Goal: Book appointment/travel/reservation

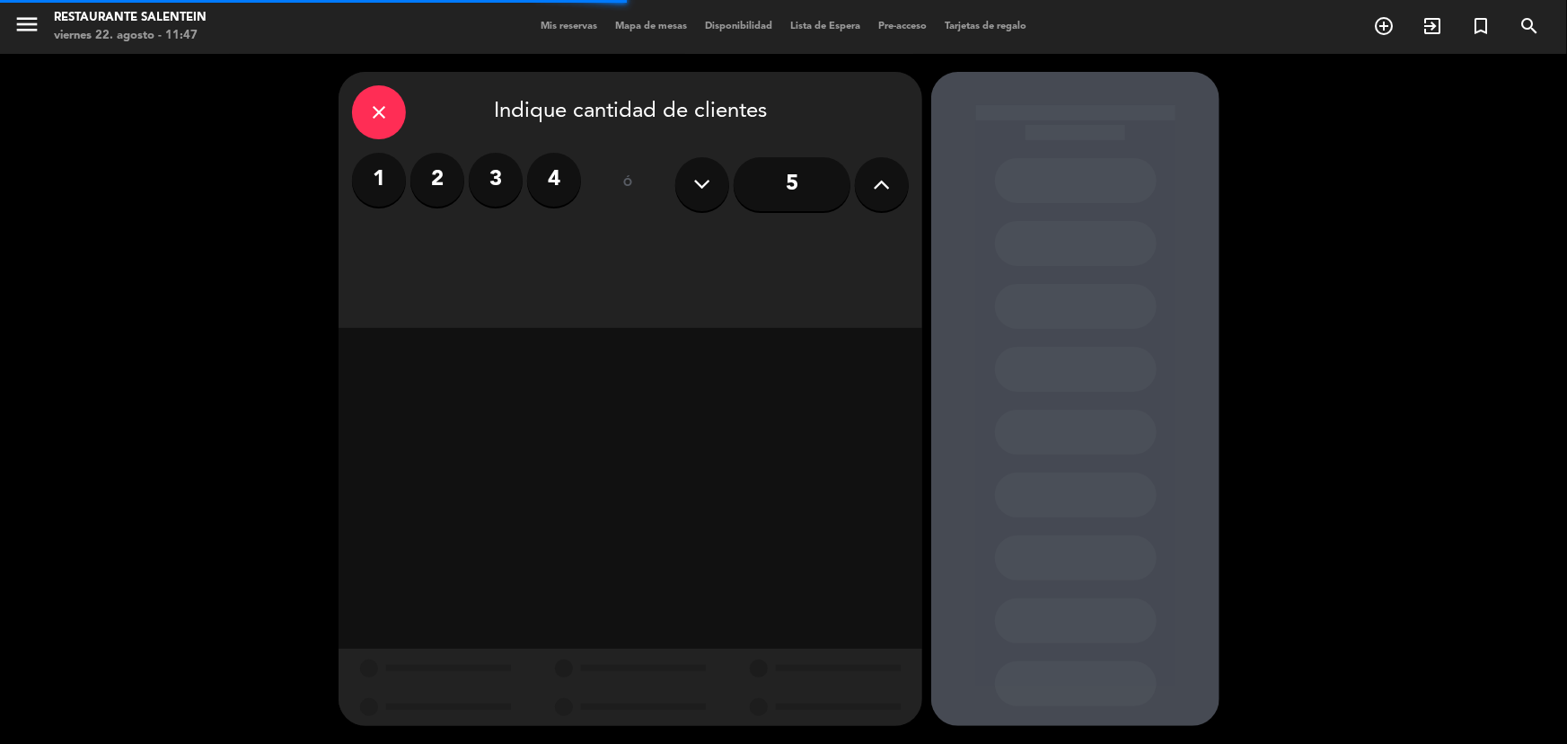
click at [439, 173] on label "2" at bounding box center [437, 180] width 54 height 54
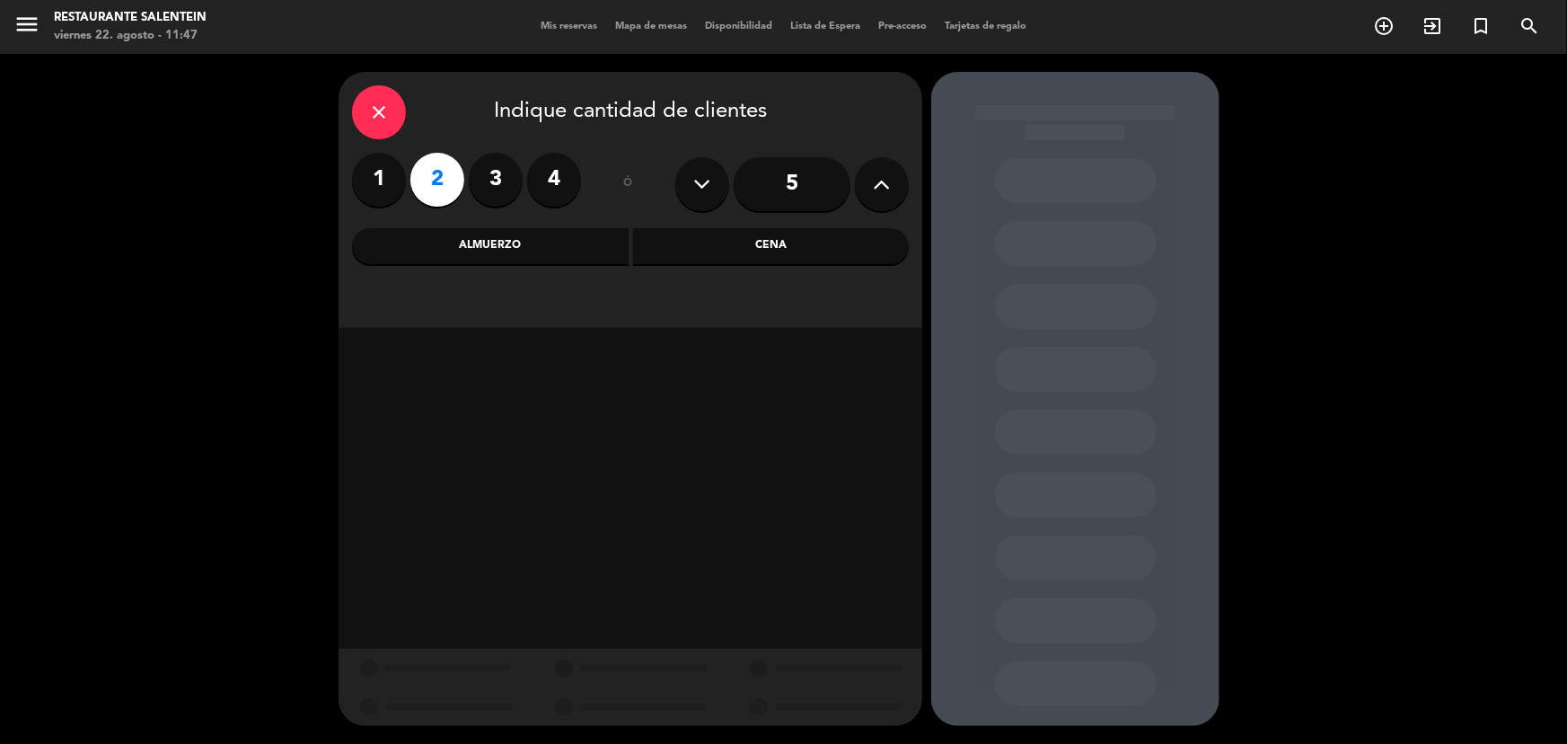
click at [555, 243] on div "Almuerzo" at bounding box center [490, 246] width 277 height 36
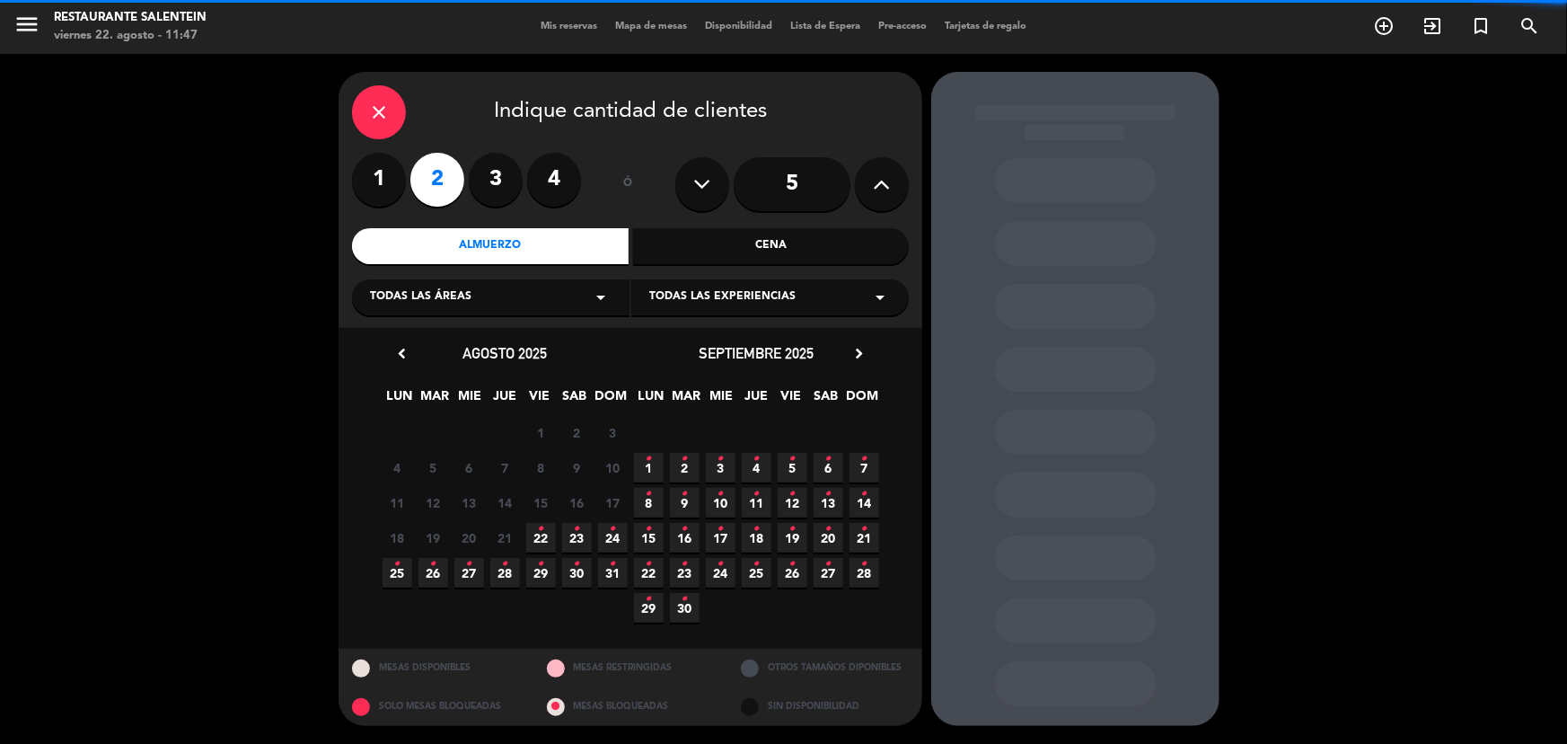
click at [652, 295] on span "Todas las experiencias" at bounding box center [722, 297] width 146 height 18
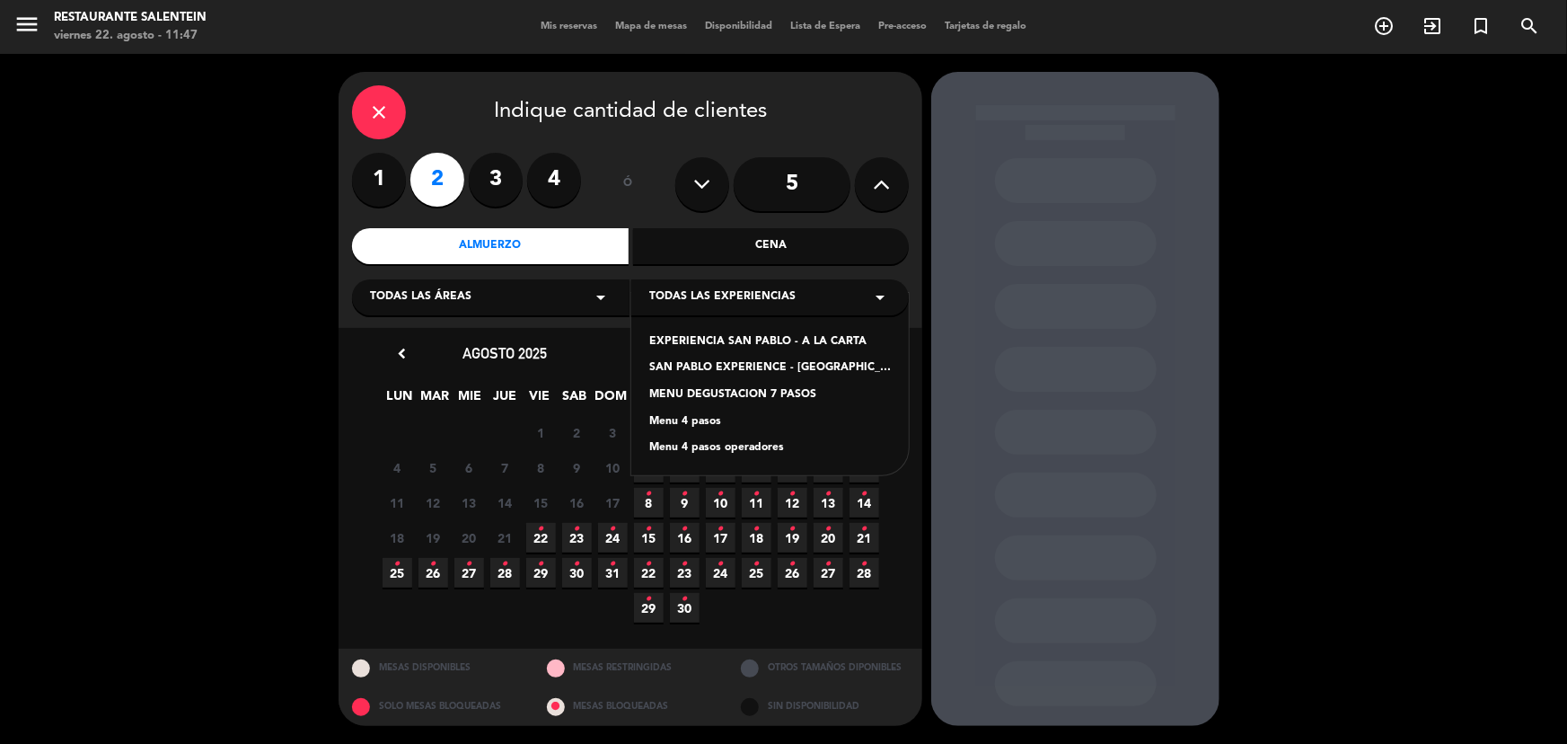
click at [732, 344] on div "EXPERIENCIA SAN PABLO - A LA CARTA" at bounding box center [770, 342] width 242 height 18
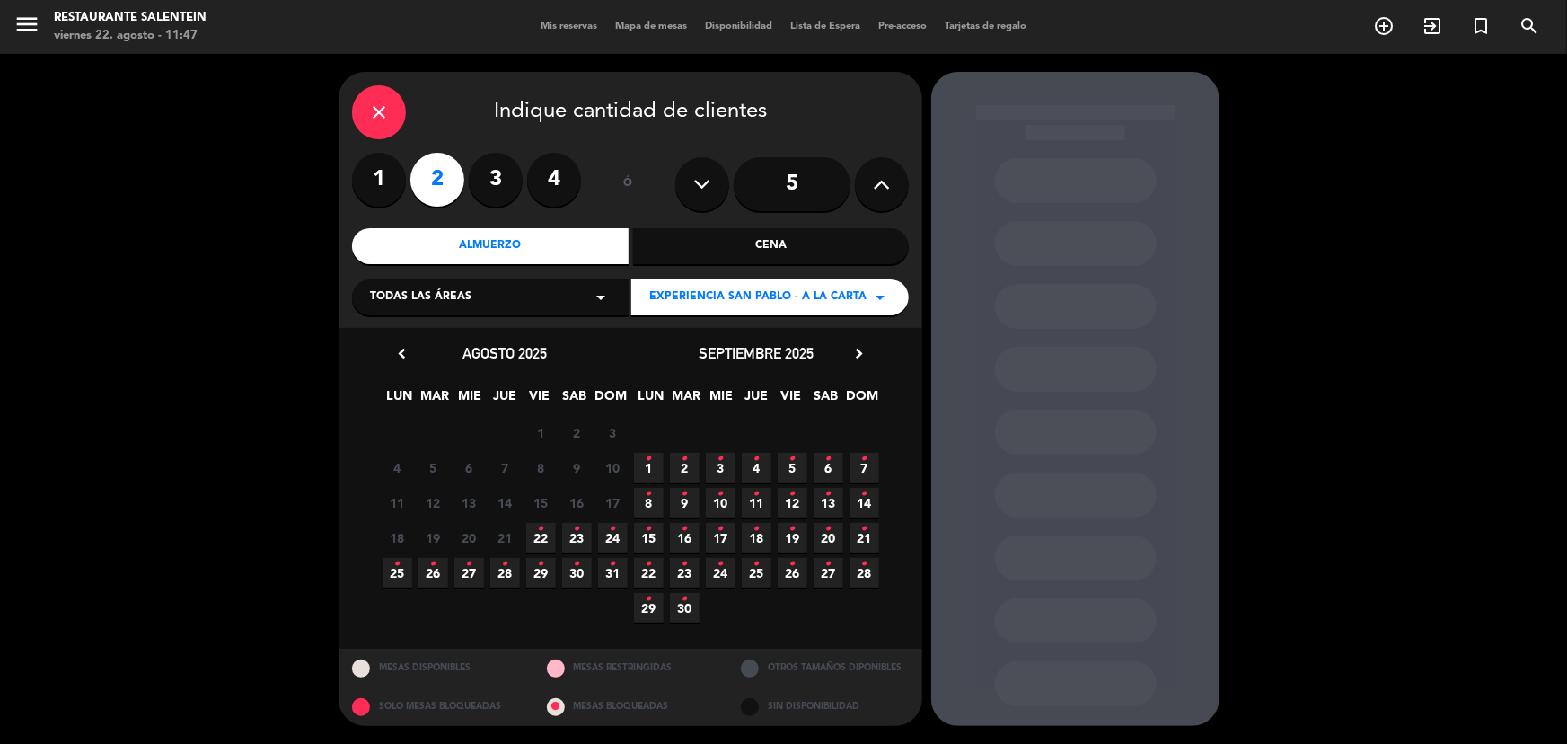
click at [542, 529] on icon "•" at bounding box center [541, 529] width 6 height 29
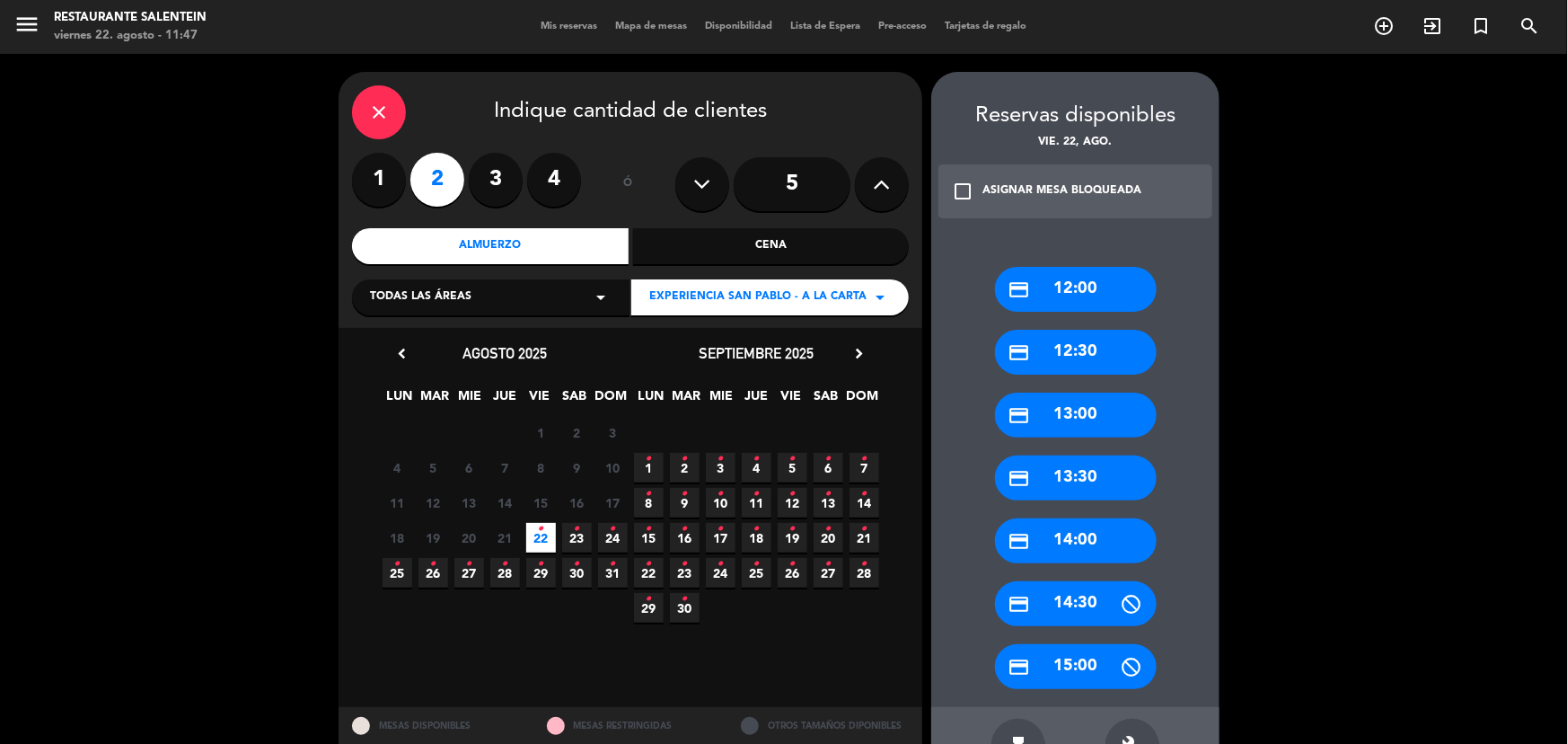
click at [1075, 481] on div "credit_card 13:30" at bounding box center [1076, 477] width 162 height 45
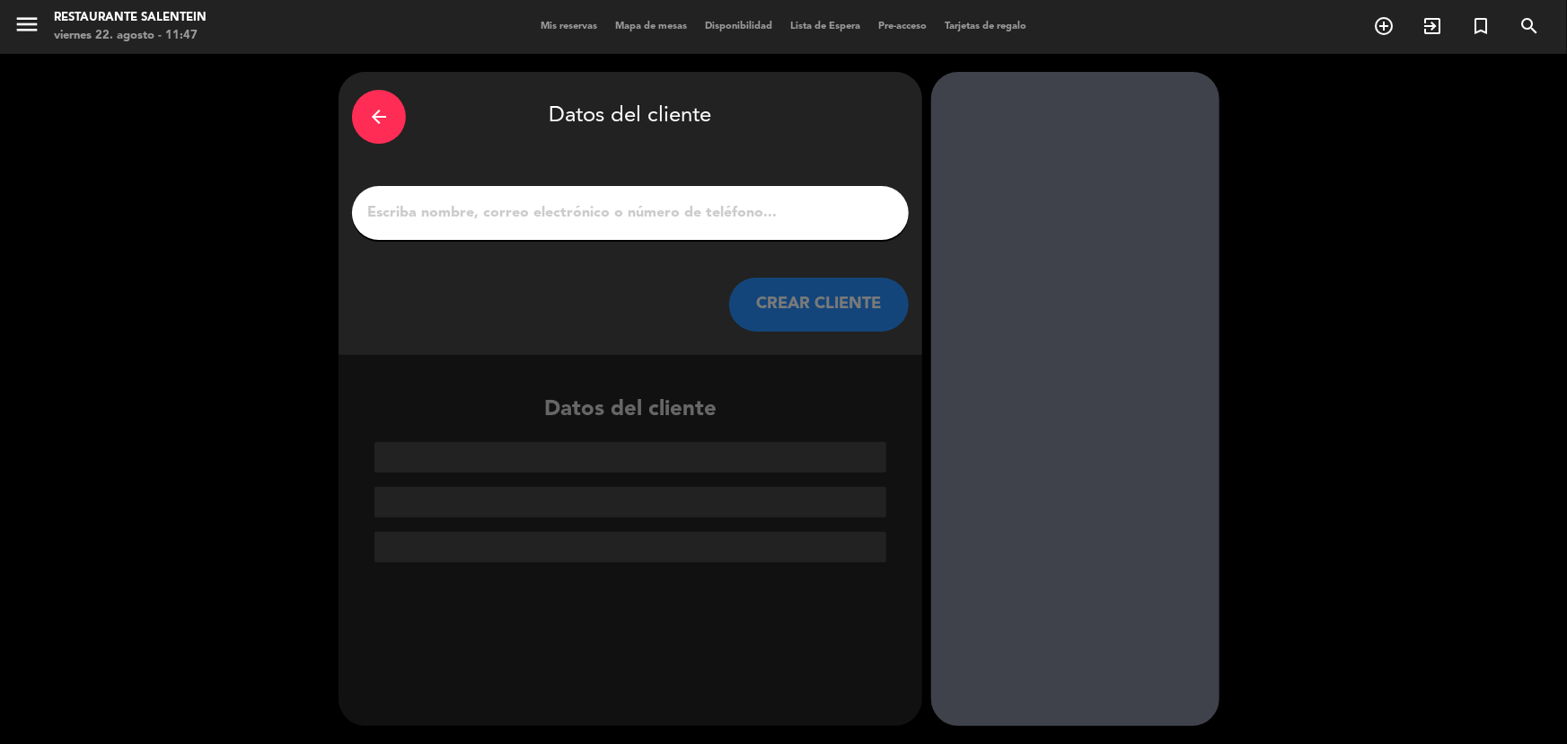
paste input "[PERSON_NAME] Demichelisx2"
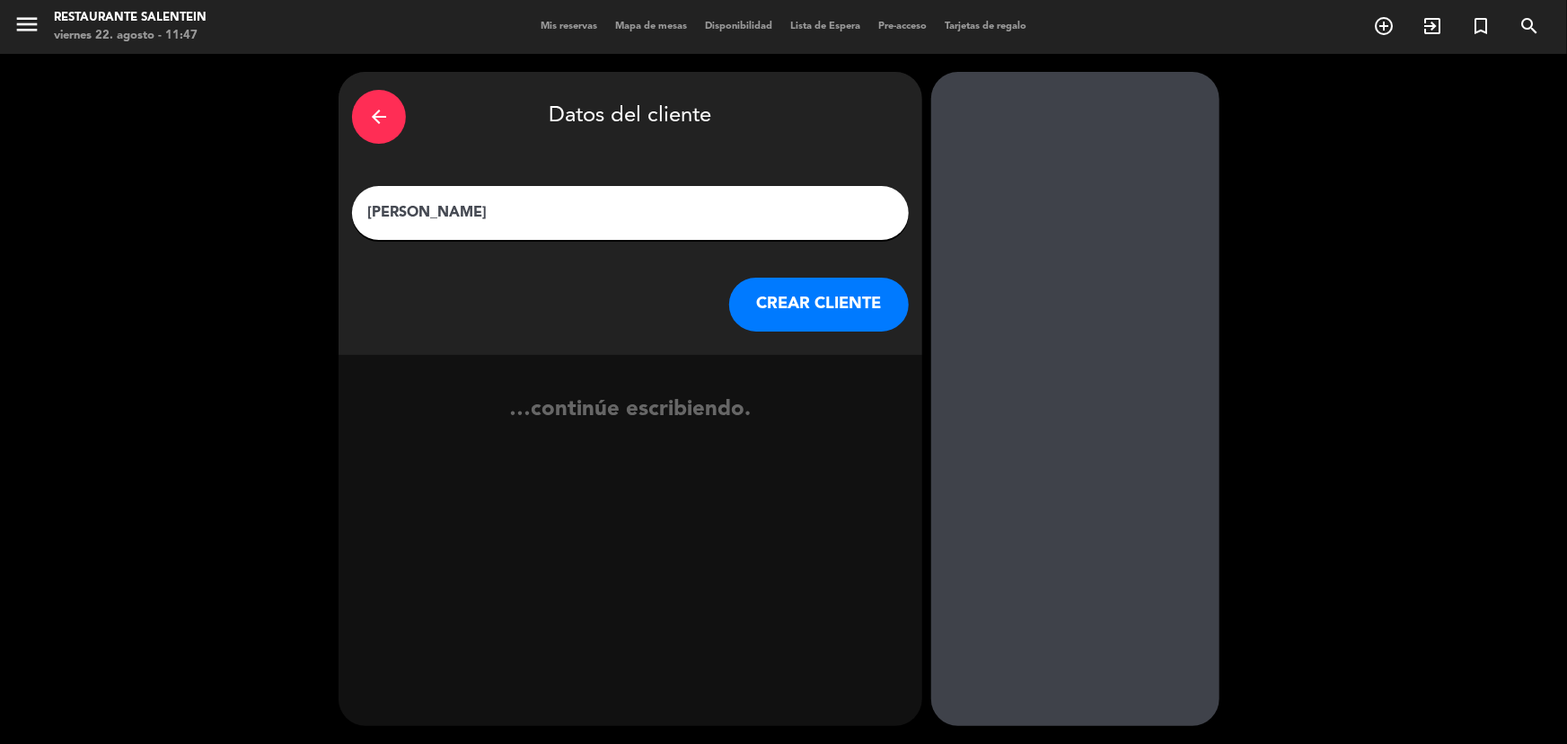
type input "[PERSON_NAME]"
click at [810, 315] on button "CREAR CLIENTE" at bounding box center [819, 305] width 180 height 54
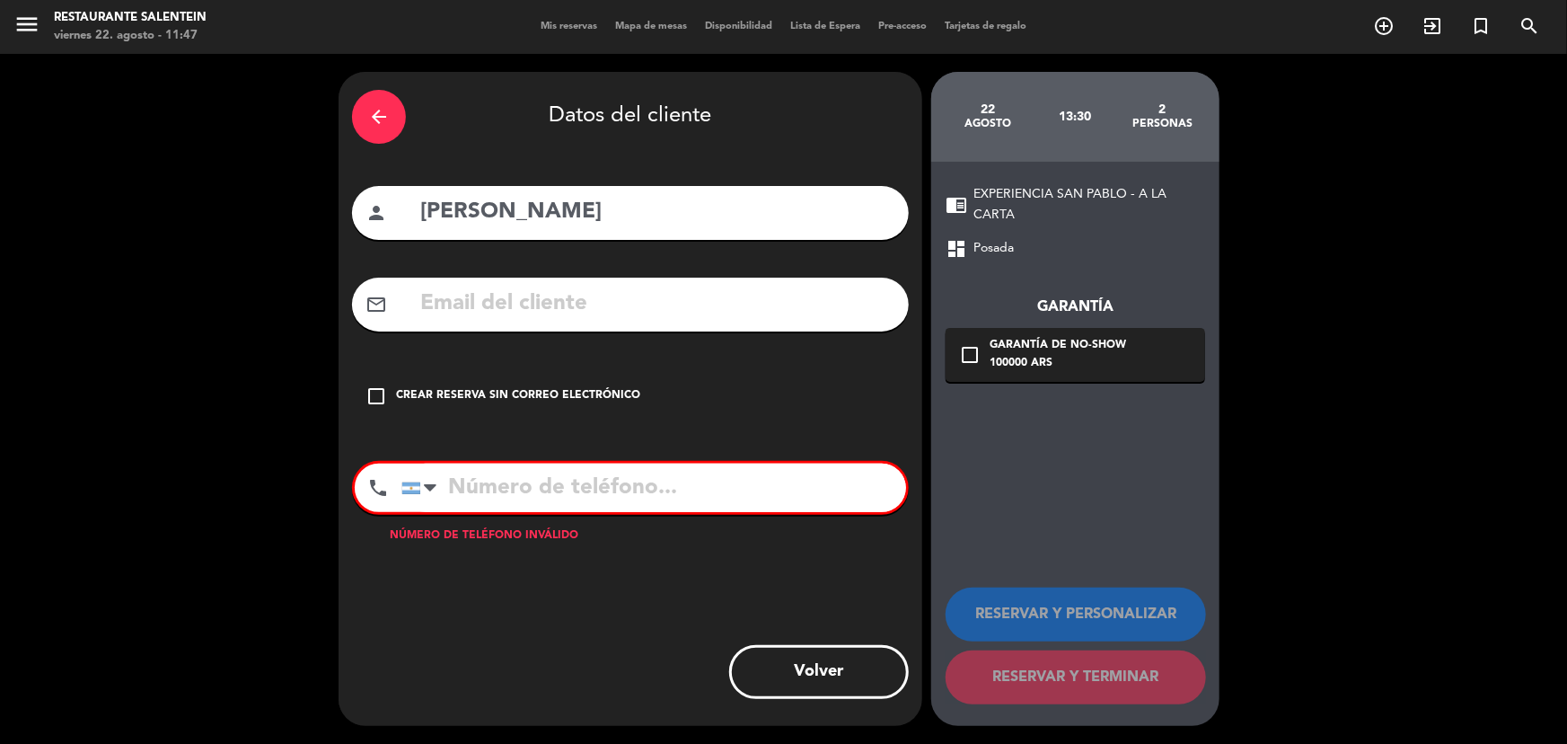
click at [466, 393] on div "Crear reserva sin correo electrónico" at bounding box center [518, 396] width 244 height 18
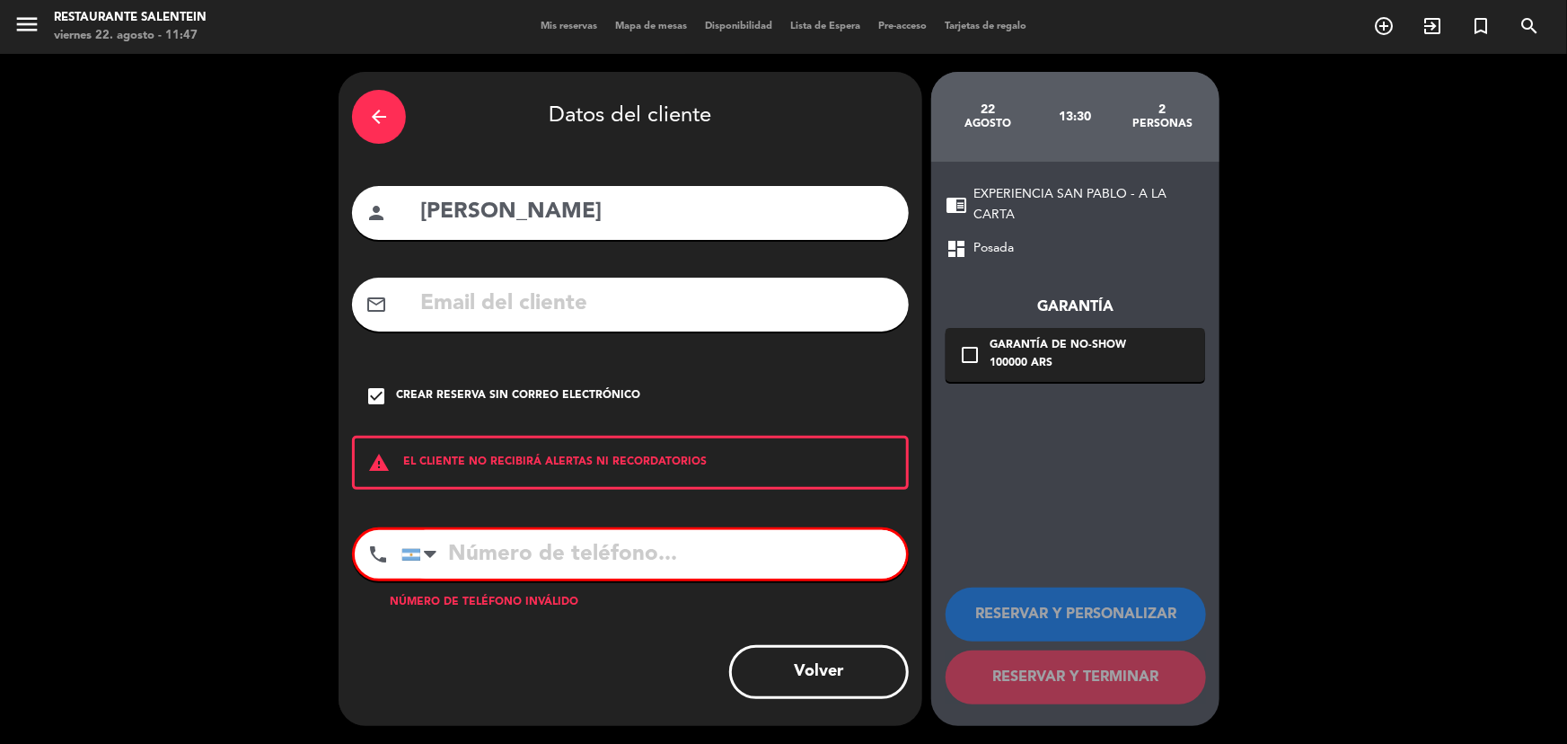
click at [386, 400] on icon "check_box" at bounding box center [377, 396] width 22 height 22
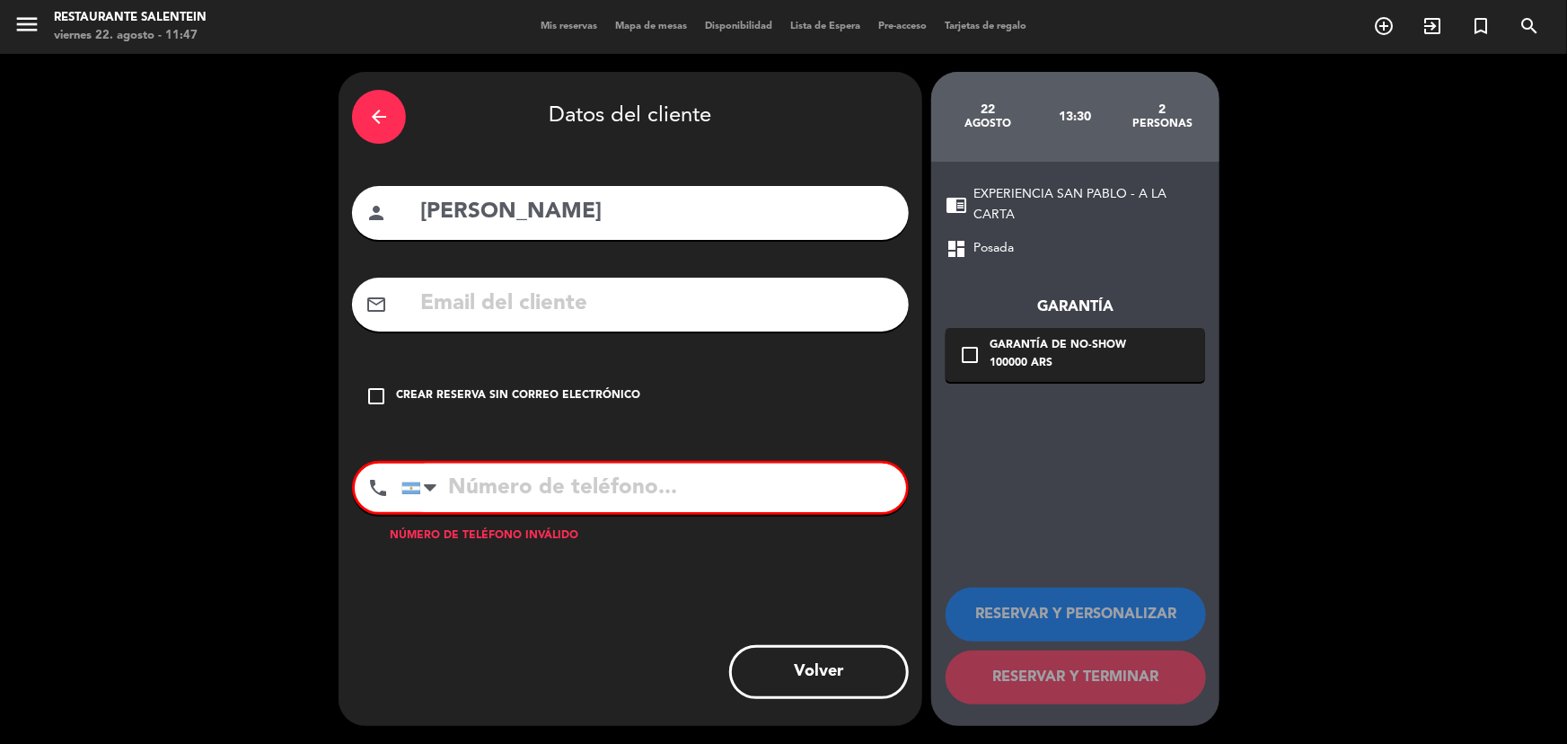
paste input "11 62664649"
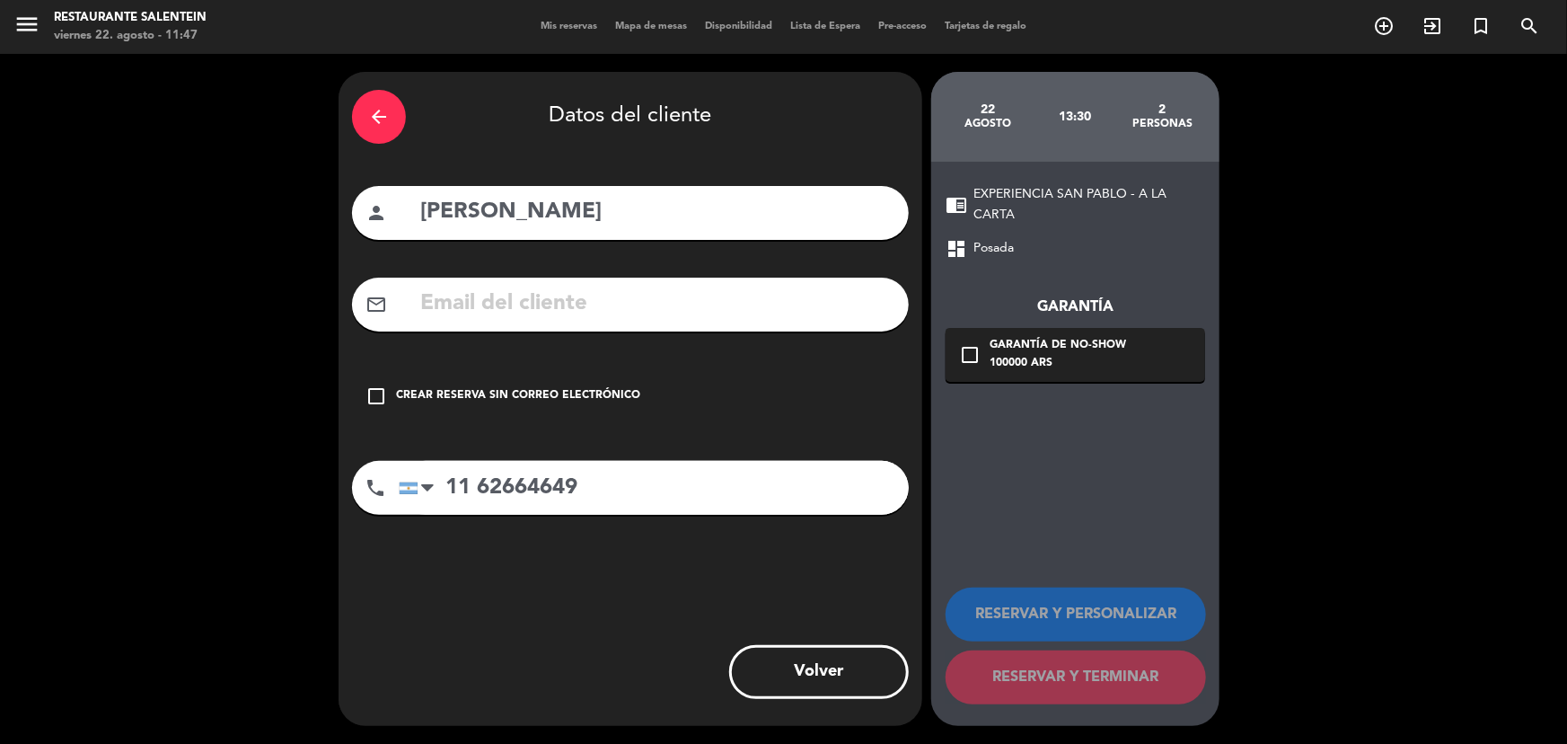
type input "11 62664649"
click at [524, 397] on div "Crear reserva sin correo electrónico" at bounding box center [518, 396] width 244 height 18
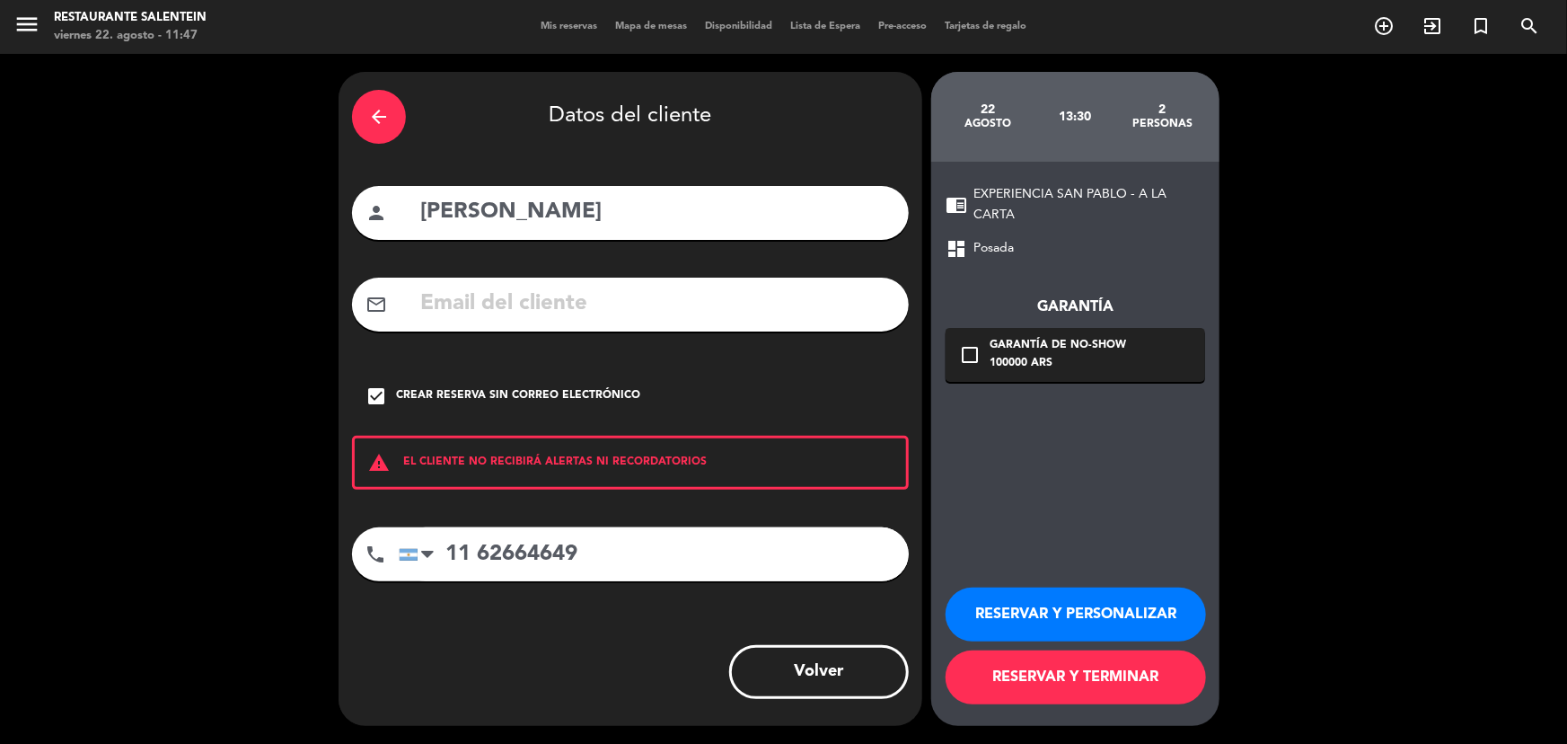
click at [1073, 615] on button "RESERVAR Y PERSONALIZAR" at bounding box center [1076, 614] width 260 height 54
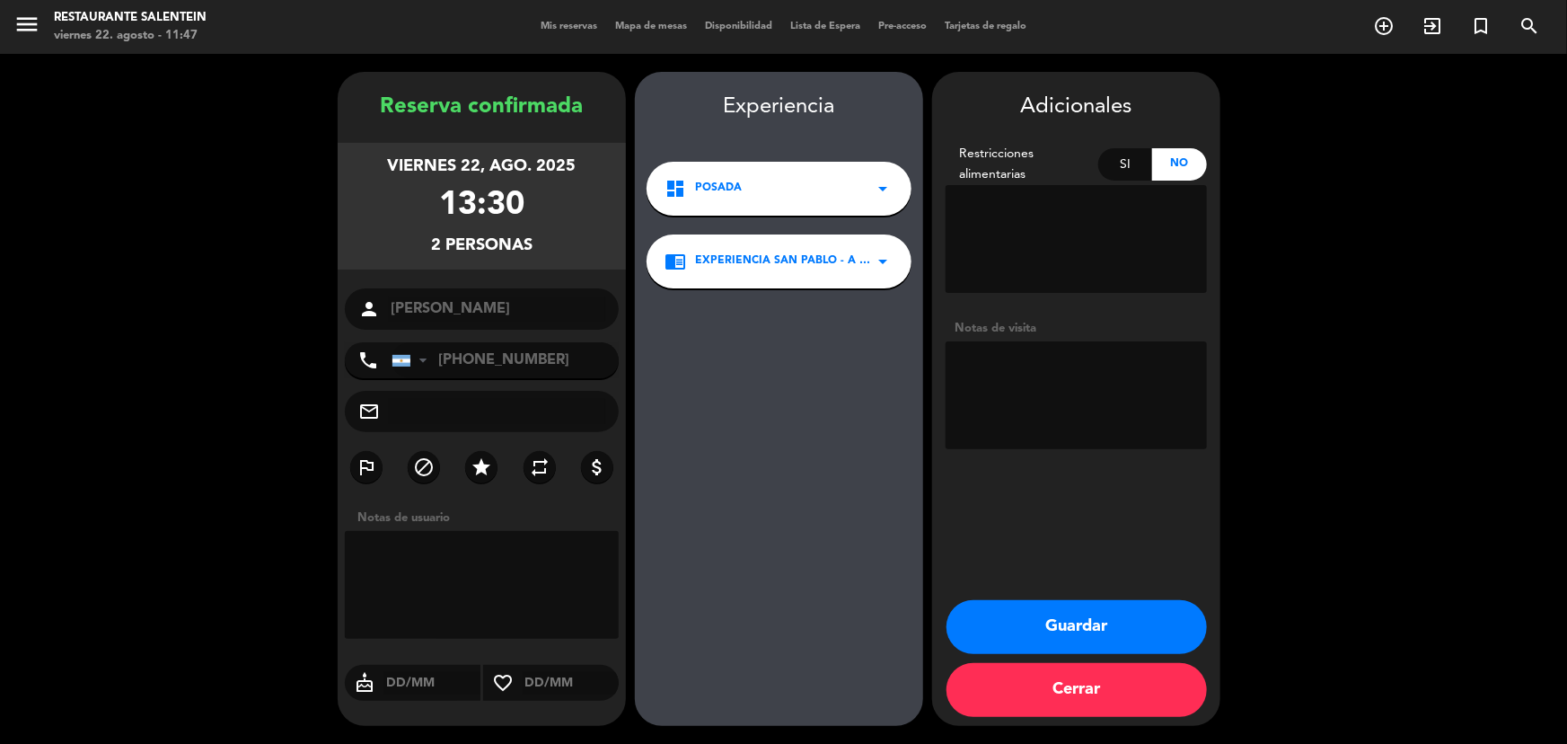
click at [438, 575] on textarea at bounding box center [482, 585] width 274 height 108
type textarea "HUESPED"
click at [1134, 636] on button "Guardar" at bounding box center [1077, 627] width 260 height 54
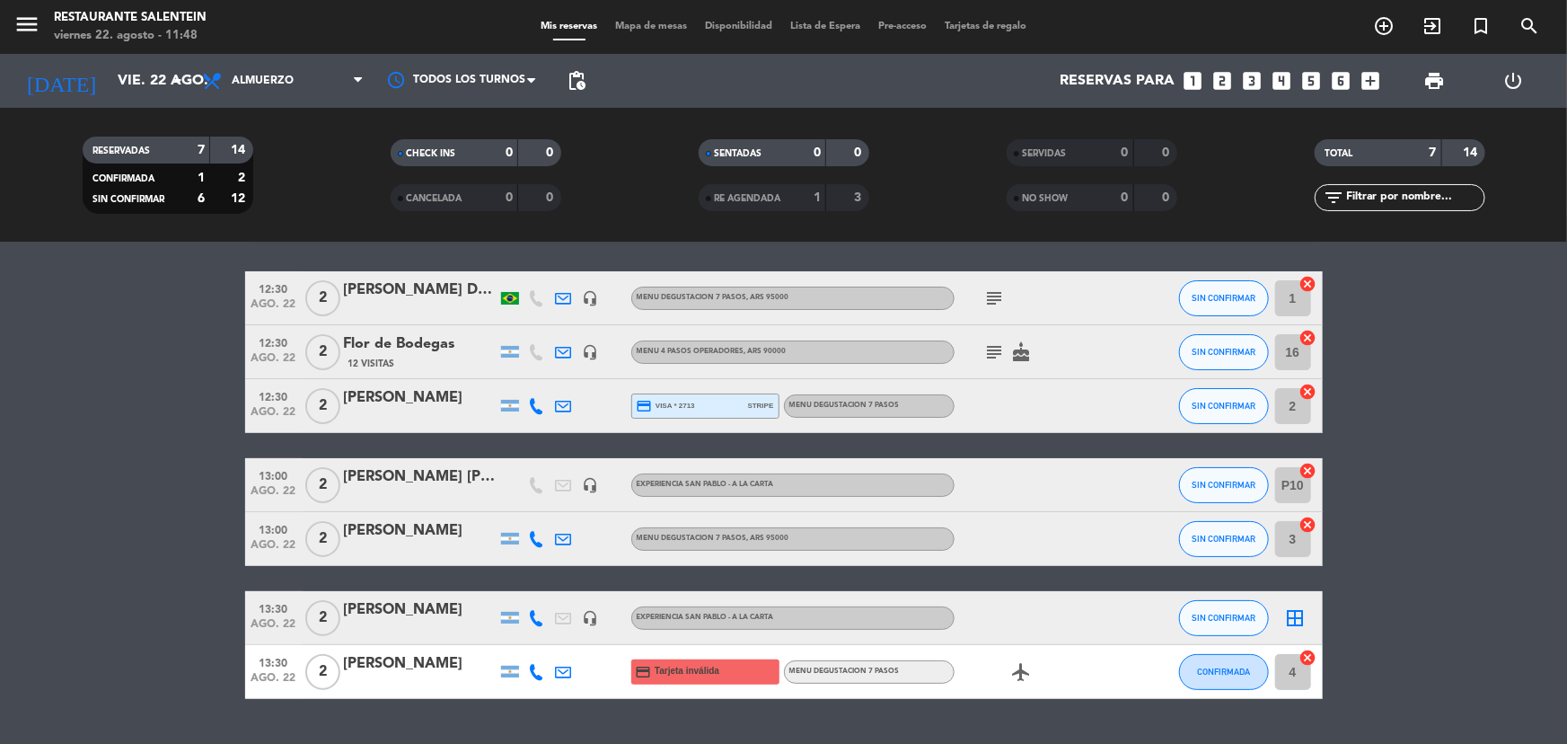
scroll to position [81, 0]
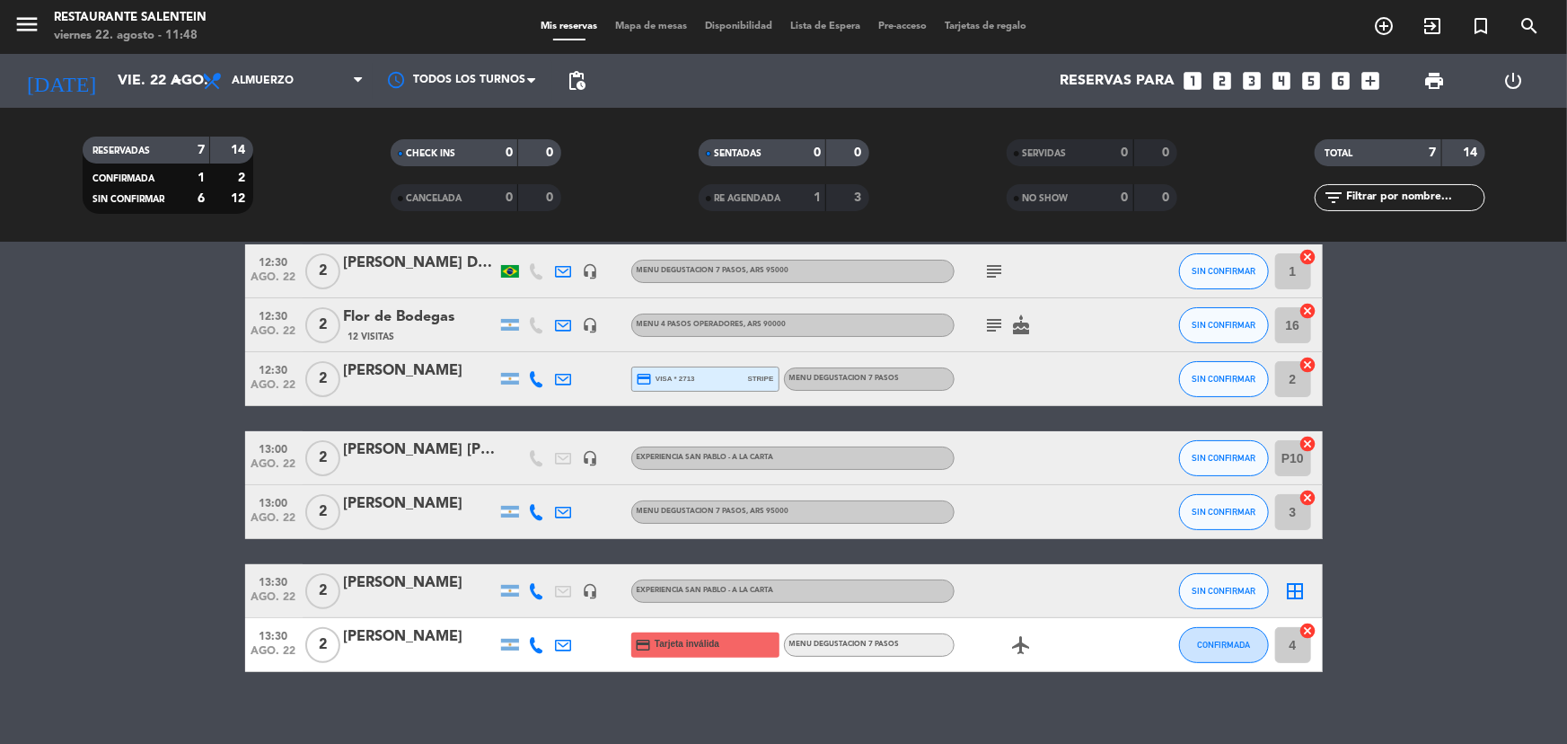
click at [1296, 587] on icon "border_all" at bounding box center [1296, 591] width 22 height 22
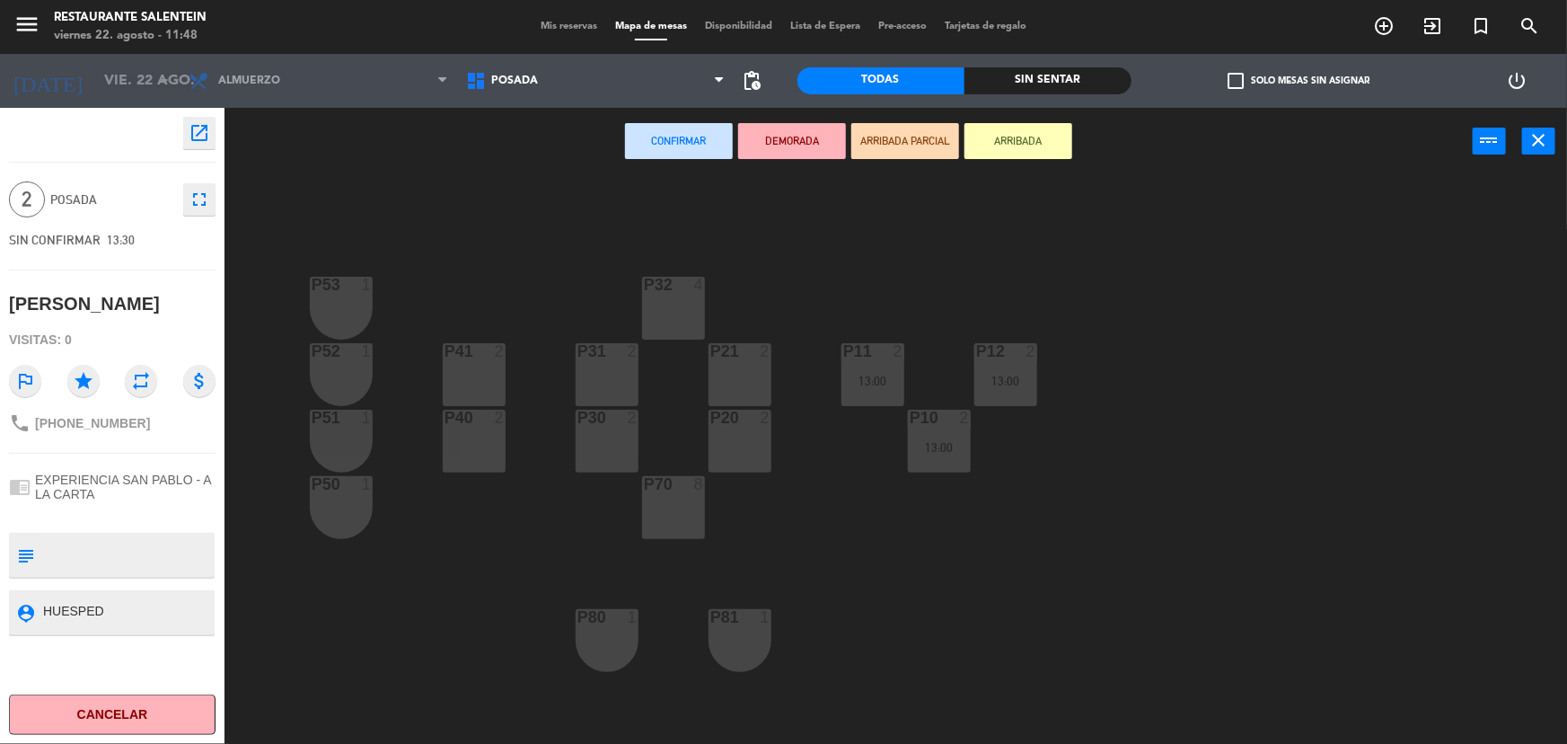
click at [779, 377] on div "P53 1 P32 4 P52 1 P41 2 P31 2 P21 2 P11 2 13:00 P12 2 13:00 P51 1 P40 2 P30 2 P…" at bounding box center [903, 462] width 1327 height 569
click at [763, 383] on div "P21 2" at bounding box center [740, 374] width 63 height 63
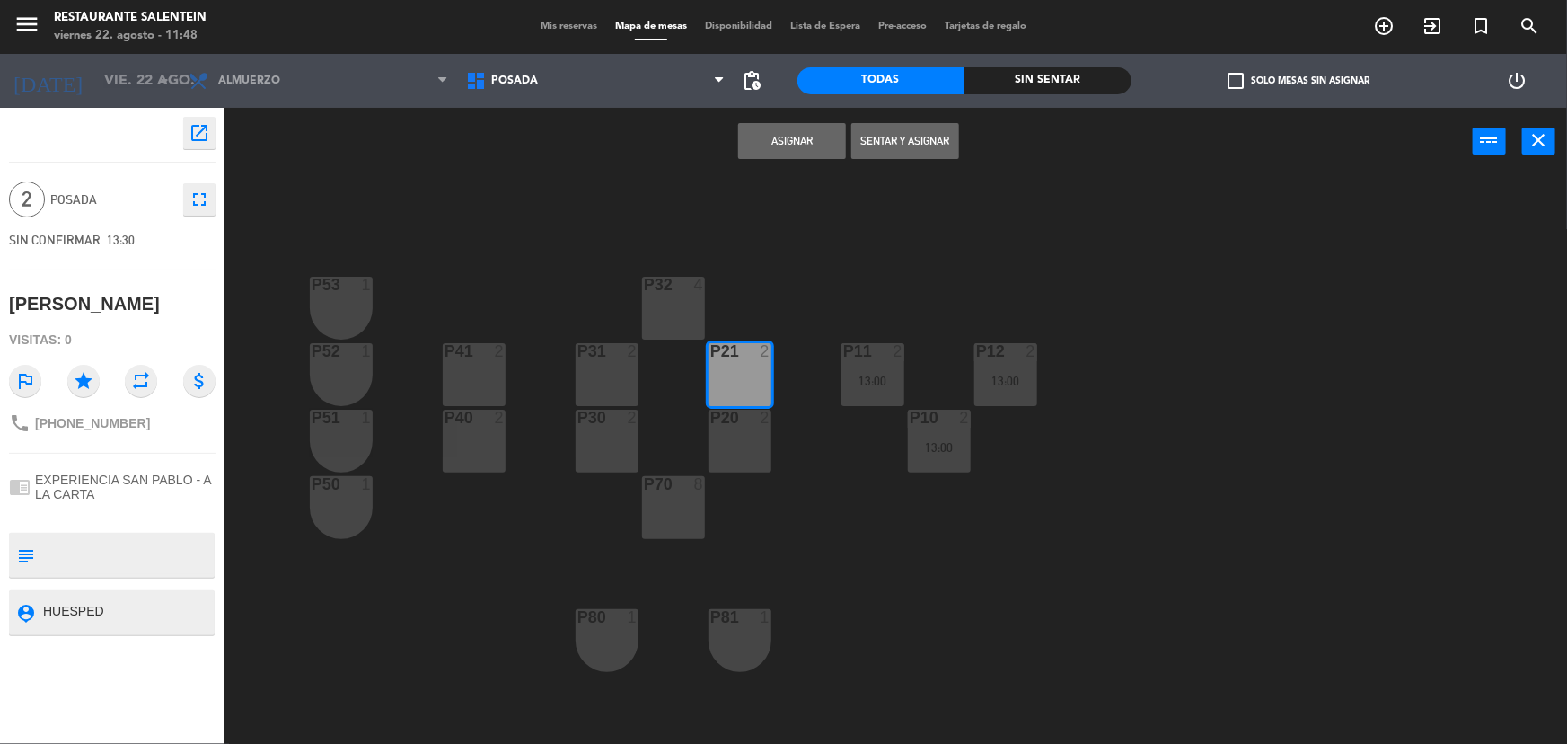
click at [763, 436] on div "P20 2" at bounding box center [740, 441] width 63 height 63
click at [807, 136] on button "Asignar" at bounding box center [792, 141] width 108 height 36
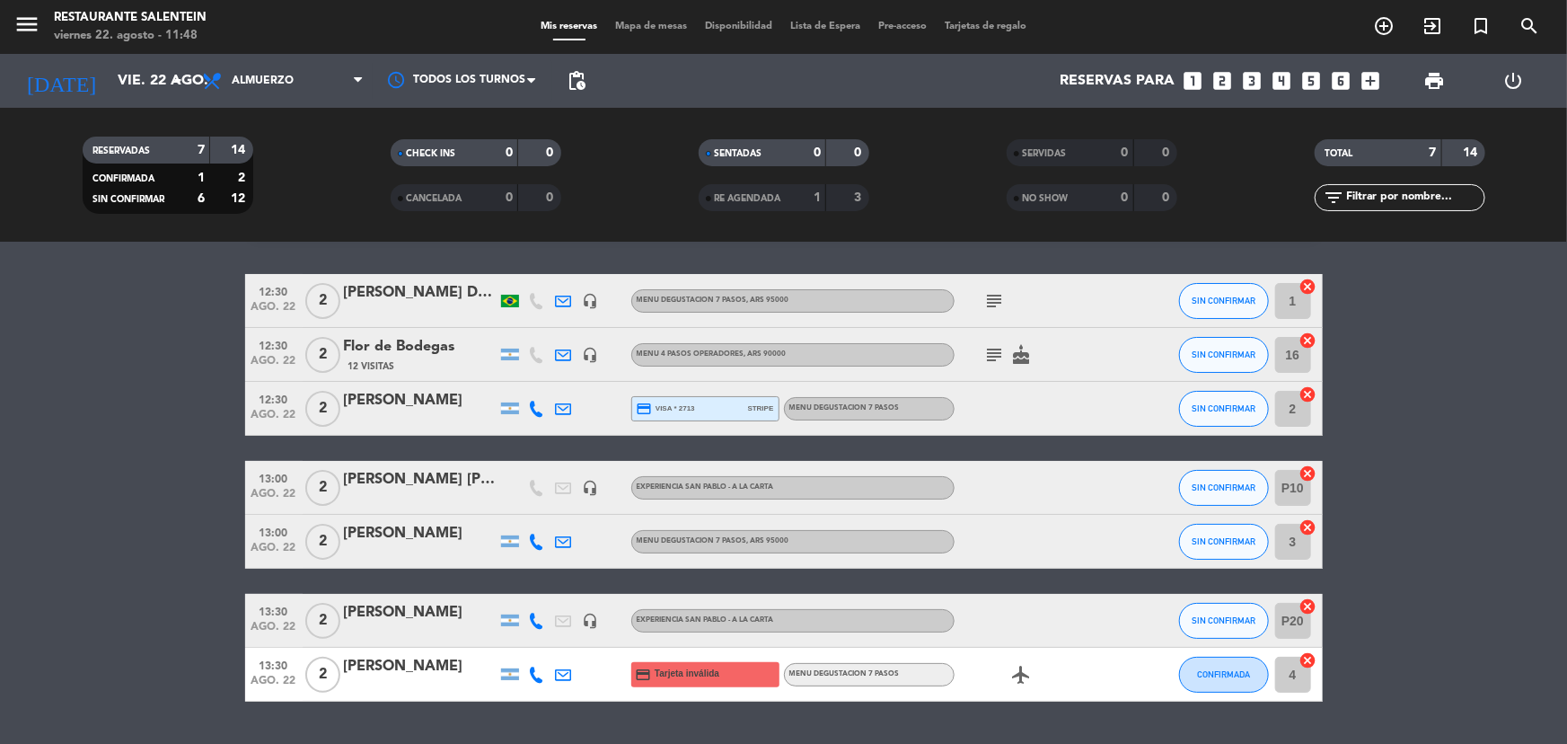
scroll to position [99, 0]
